Goal: Task Accomplishment & Management: Use online tool/utility

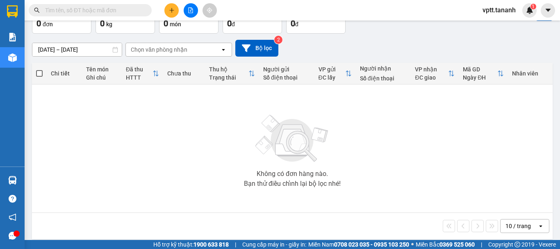
scroll to position [59, 0]
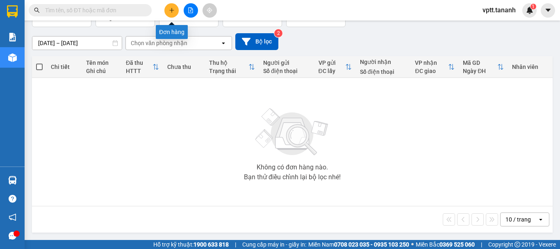
click at [170, 7] on icon "plus" at bounding box center [172, 10] width 6 height 6
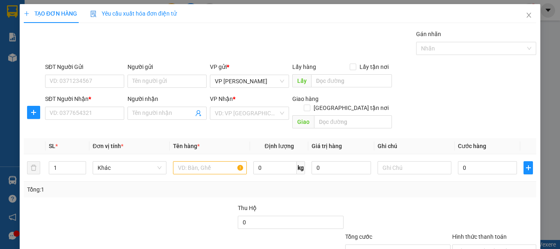
click at [11, 131] on div "TẠO ĐƠN HÀNG Yêu cầu xuất hóa đơn điện tử Transit Pickup Surcharge Ids Transit …" at bounding box center [280, 124] width 560 height 249
click at [527, 14] on icon "close" at bounding box center [529, 15] width 5 height 5
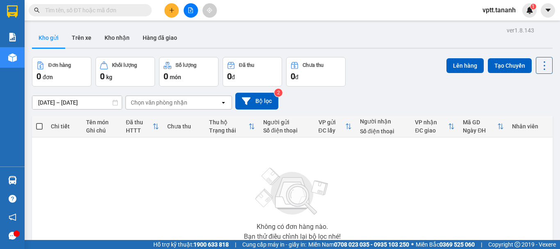
click at [36, 235] on td "Không có đơn hàng nào. Bạn thử điều chỉnh lại bộ lọc nhé!" at bounding box center [292, 201] width 521 height 128
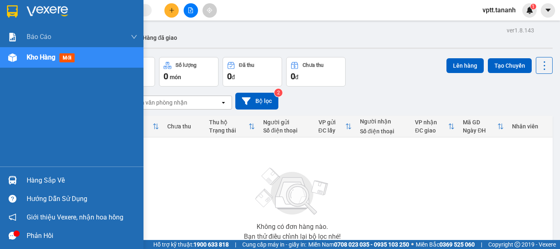
click at [11, 236] on icon "message" at bounding box center [13, 236] width 8 height 8
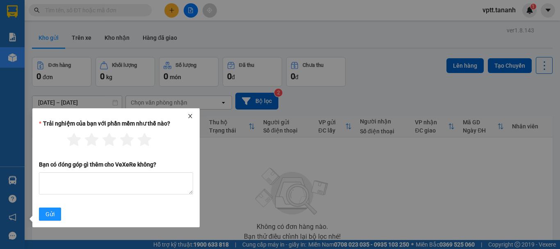
click at [189, 115] on icon "close" at bounding box center [190, 116] width 6 height 6
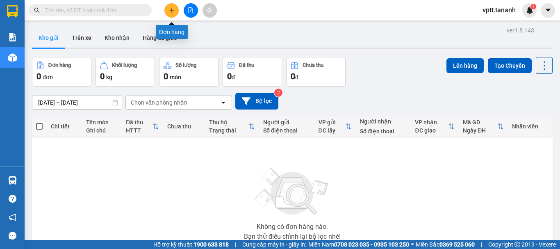
click at [171, 9] on icon "plus" at bounding box center [172, 10] width 6 height 6
